Goal: Task Accomplishment & Management: Complete application form

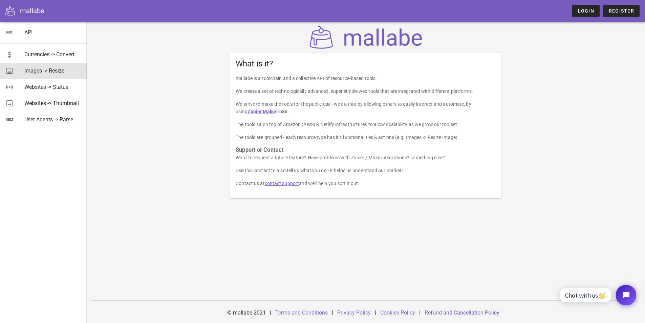
click at [51, 72] on div "Images -> Resize" at bounding box center [52, 70] width 57 height 6
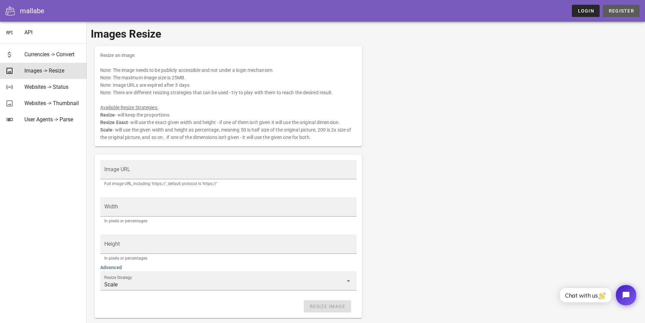
click at [622, 12] on span "Register" at bounding box center [621, 10] width 26 height 5
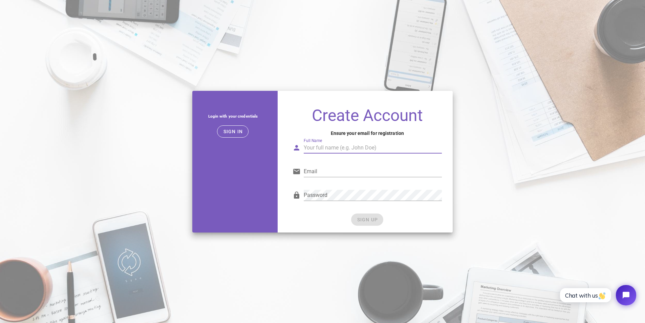
click at [362, 146] on input "Full Name" at bounding box center [373, 147] width 138 height 11
type input "Kebun Firdaus"
click at [330, 172] on input "Email" at bounding box center [373, 171] width 138 height 11
type input "ega.naval4@gmail.com"
click at [373, 215] on button "SIGN UP" at bounding box center [367, 219] width 32 height 12
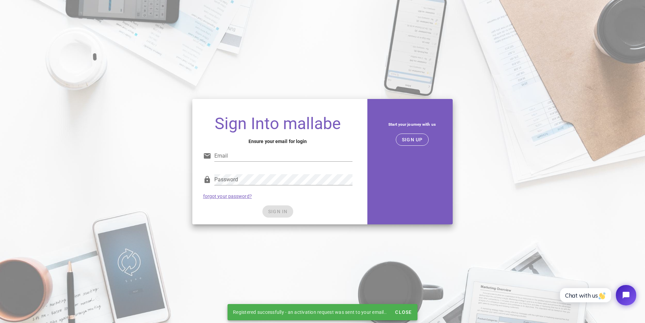
type input "ega.naval4@gmail.com"
click at [416, 138] on span "SIGN UP" at bounding box center [411, 139] width 21 height 5
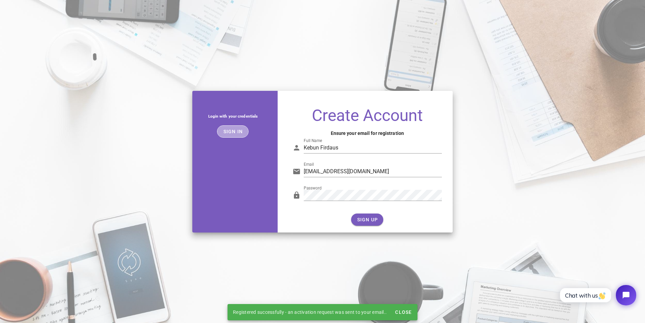
click at [242, 132] on span "Sign in" at bounding box center [233, 131] width 20 height 5
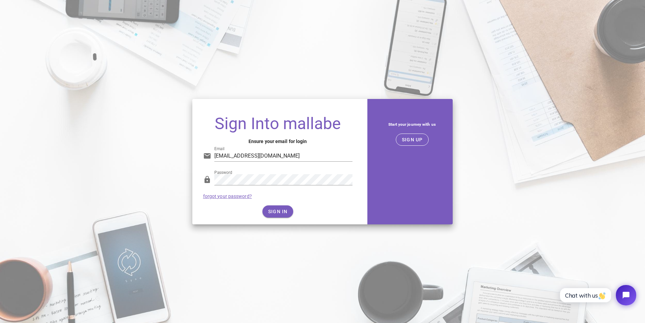
click at [279, 210] on div "SIGN IN" at bounding box center [277, 211] width 149 height 12
click at [276, 213] on span "SIGN IN" at bounding box center [278, 211] width 20 height 5
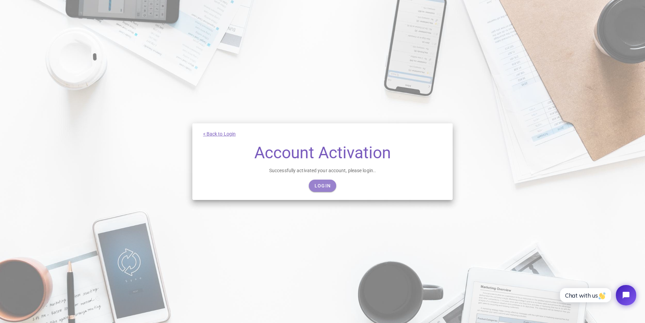
click at [319, 184] on span "Login" at bounding box center [322, 185] width 17 height 5
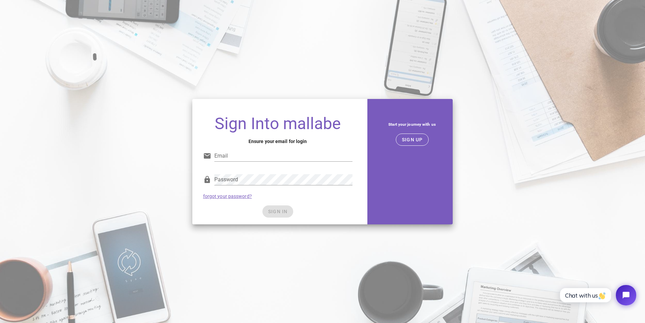
type input "ega.naval4@gmail.com"
click at [296, 203] on div "Password forgot your password?" at bounding box center [277, 186] width 157 height 35
click at [282, 211] on span "SIGN IN" at bounding box center [278, 211] width 20 height 5
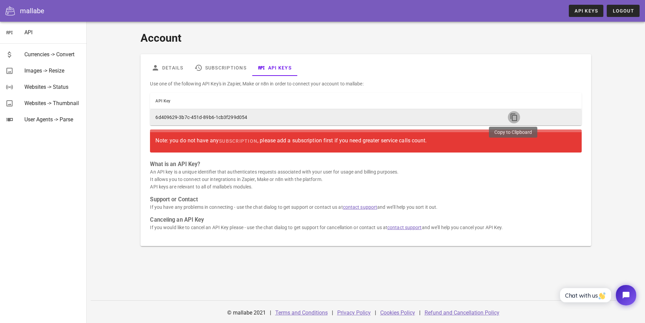
click at [510, 118] on icon "button" at bounding box center [514, 117] width 8 height 8
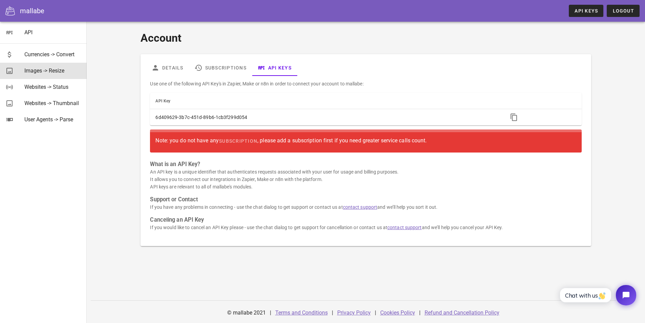
click at [59, 68] on div "Images -> Resize" at bounding box center [52, 70] width 57 height 6
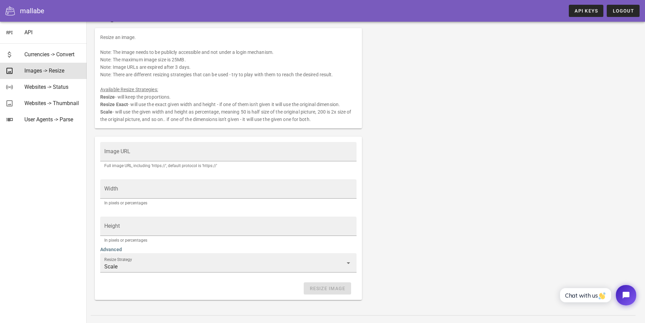
scroll to position [33, 0]
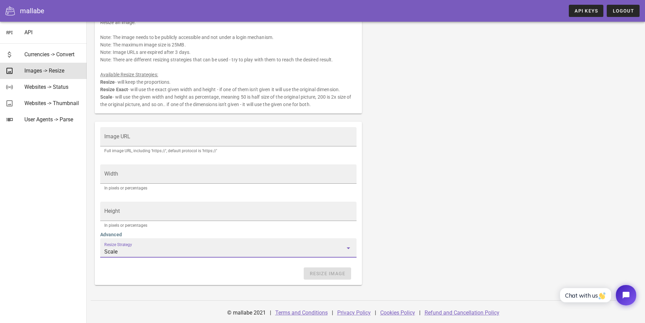
click at [127, 249] on input "Scale" at bounding box center [223, 251] width 239 height 11
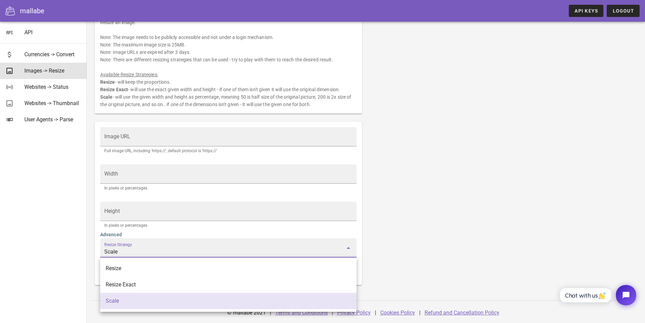
click at [489, 244] on div "Resize an image. Note: The image needs to be publicly accessible and not under …" at bounding box center [366, 149] width 550 height 280
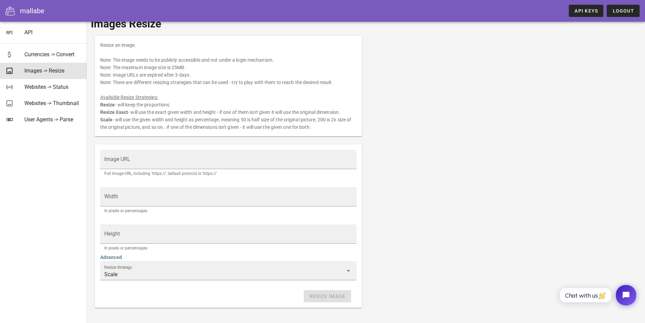
scroll to position [0, 0]
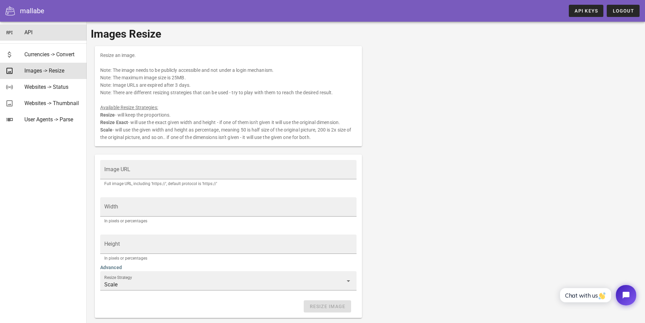
click at [42, 32] on div "API" at bounding box center [52, 32] width 57 height 6
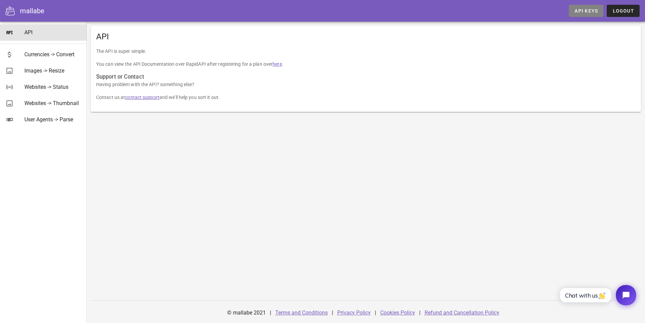
click at [578, 9] on span "API Keys" at bounding box center [586, 10] width 24 height 5
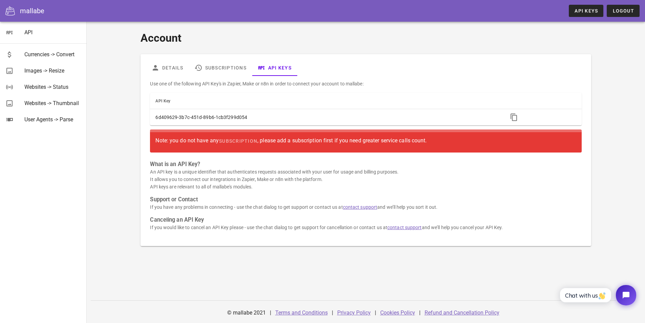
click at [372, 140] on div "Note: you do not have any subscription , please add a subscription first if you…" at bounding box center [365, 141] width 420 height 12
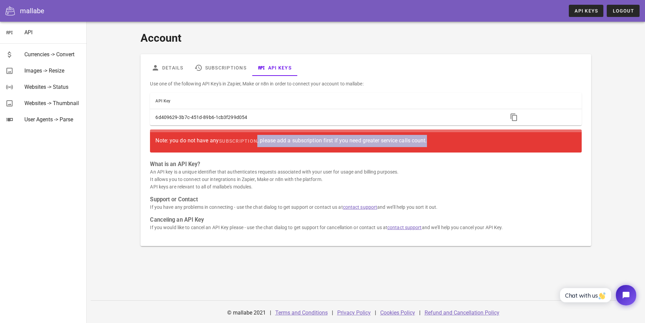
click at [372, 140] on div "Note: you do not have any subscription , please add a subscription first if you…" at bounding box center [365, 141] width 420 height 12
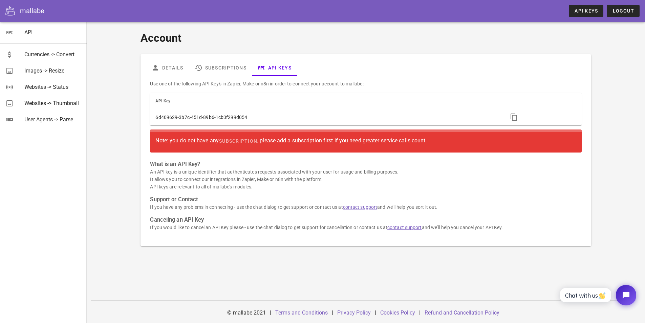
click at [528, 42] on h1 "Account" at bounding box center [365, 38] width 450 height 16
click at [34, 68] on div "Images -> Resize" at bounding box center [52, 70] width 57 height 6
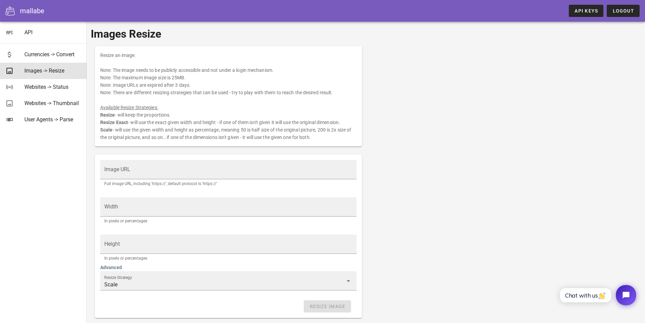
click at [133, 105] on u "Available Resize Strategies:" at bounding box center [129, 107] width 58 height 5
click at [126, 118] on div "Resize an image. Note: The image needs to be publicly accessible and not under …" at bounding box center [228, 96] width 267 height 100
click at [242, 134] on div "Resize an image. Note: The image needs to be publicly accessible and not under …" at bounding box center [228, 96] width 267 height 100
drag, startPoint x: 116, startPoint y: 129, endPoint x: 319, endPoint y: 136, distance: 202.2
click at [324, 136] on div "Resize an image. Note: The image needs to be publicly accessible and not under …" at bounding box center [228, 96] width 267 height 100
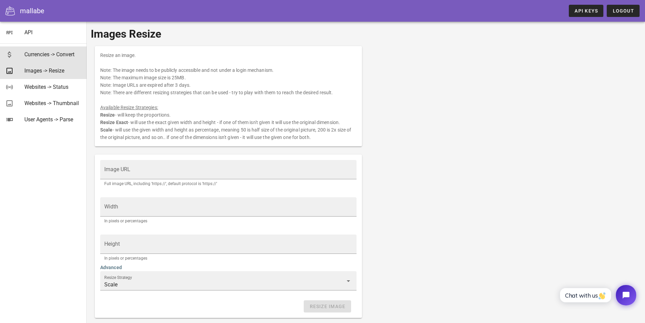
click at [34, 50] on div "Currencies -> Convert" at bounding box center [52, 54] width 57 height 15
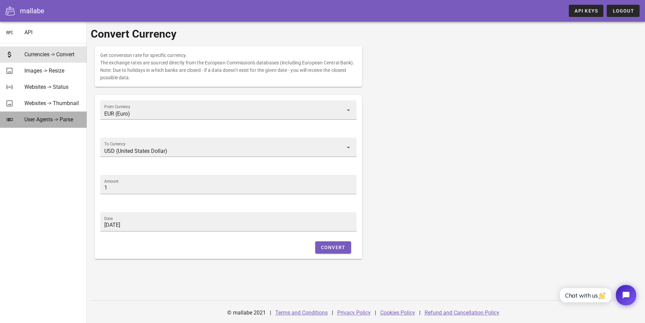
click at [44, 115] on div "User Agents -> Parse" at bounding box center [52, 119] width 57 height 15
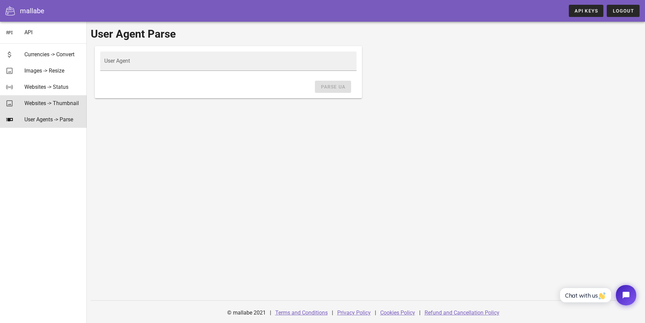
click at [43, 104] on div "Websites -> Thumbnail" at bounding box center [52, 103] width 57 height 6
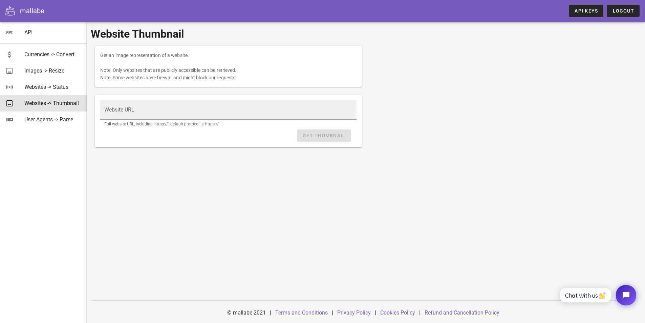
click at [28, 16] on div "mallabe" at bounding box center [32, 11] width 24 height 10
click at [29, 13] on div "mallabe" at bounding box center [32, 11] width 24 height 10
click at [34, 53] on div "Currencies -> Convert" at bounding box center [52, 54] width 57 height 6
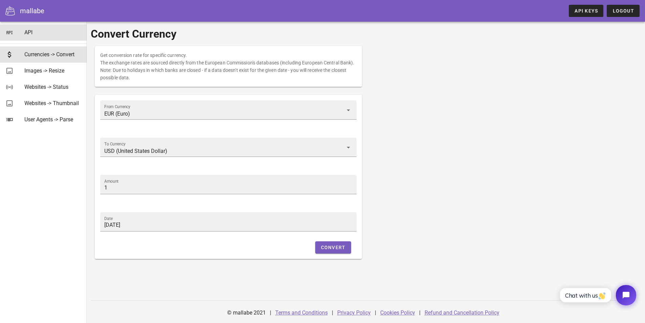
click at [28, 34] on div "API" at bounding box center [52, 32] width 57 height 6
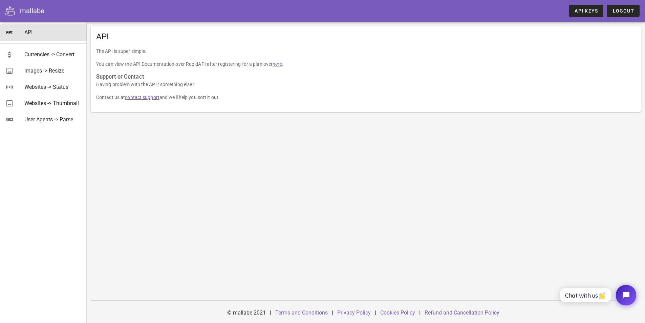
click at [278, 64] on link "here" at bounding box center [276, 63] width 9 height 5
